Goal: Task Accomplishment & Management: Use online tool/utility

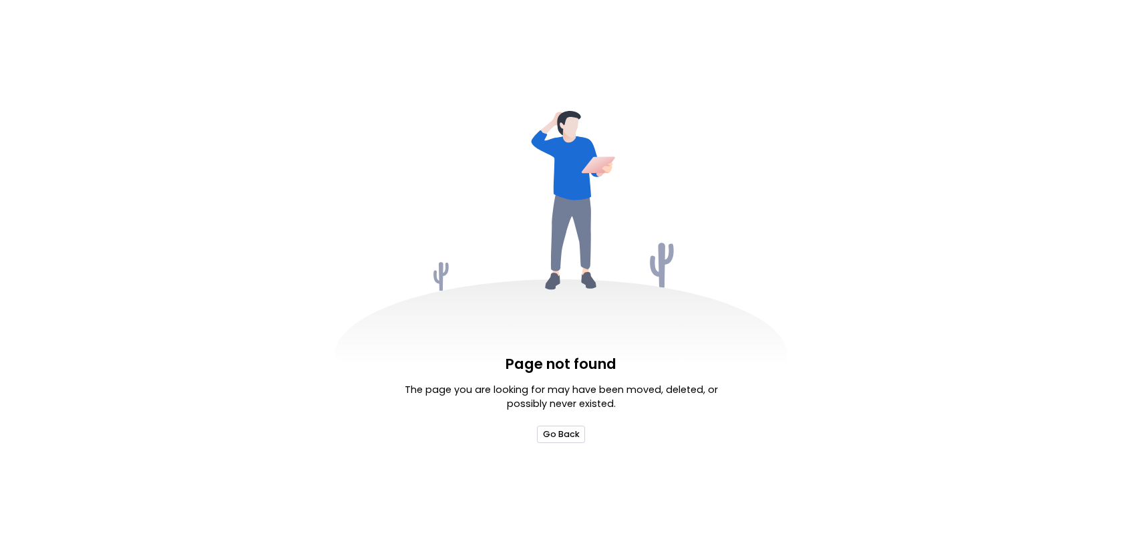
click at [555, 437] on button "Go Back" at bounding box center [560, 433] width 47 height 17
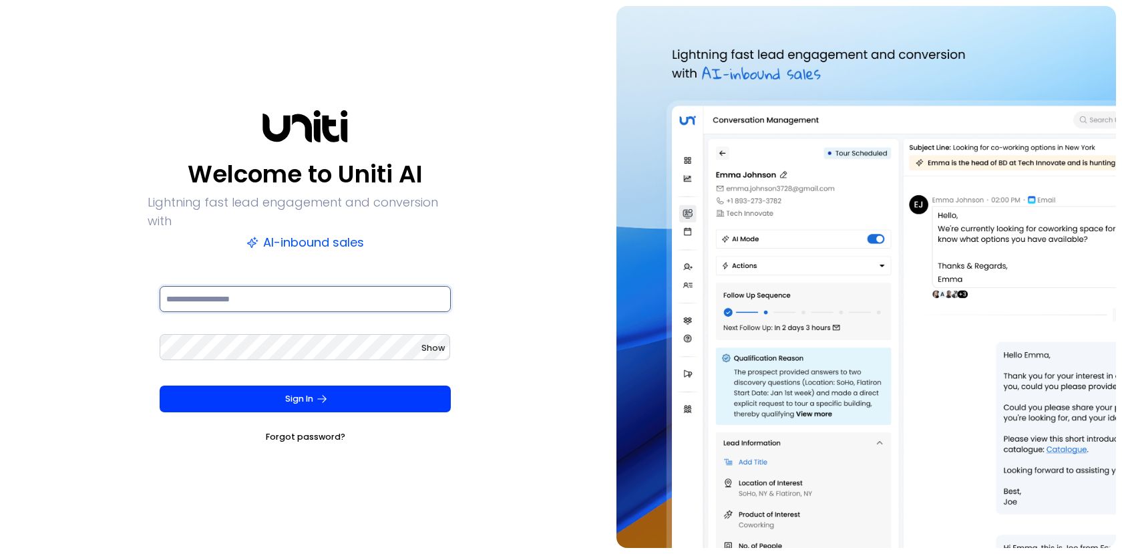
type input "**********"
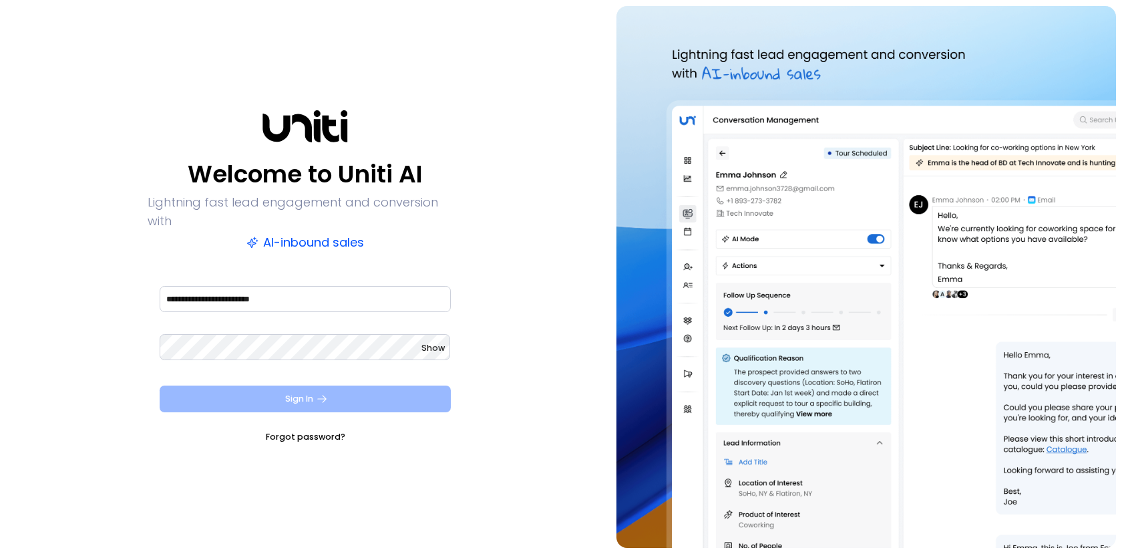
click at [303, 389] on button "Sign In" at bounding box center [305, 398] width 291 height 27
